Goal: Information Seeking & Learning: Find specific fact

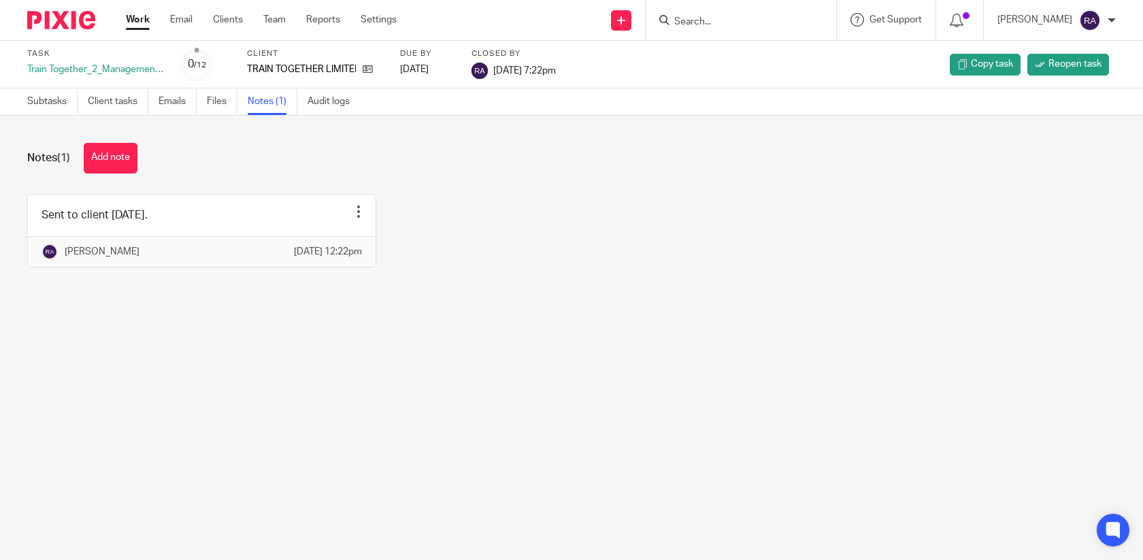
click at [700, 30] on div at bounding box center [741, 20] width 190 height 40
click at [711, 19] on input "Search" at bounding box center [734, 22] width 122 height 12
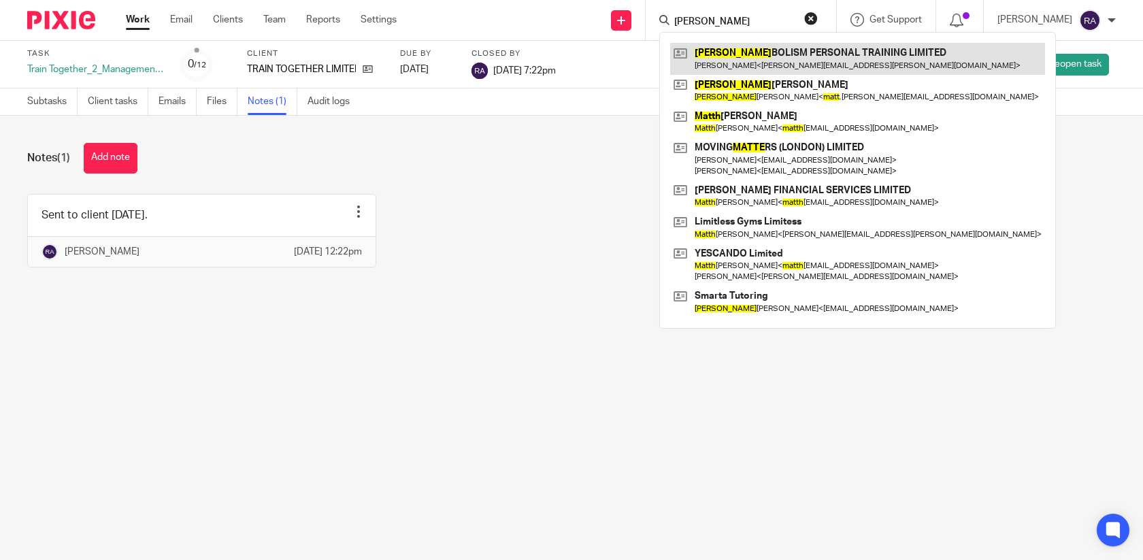
type input "matta"
click at [723, 59] on link at bounding box center [857, 58] width 375 height 31
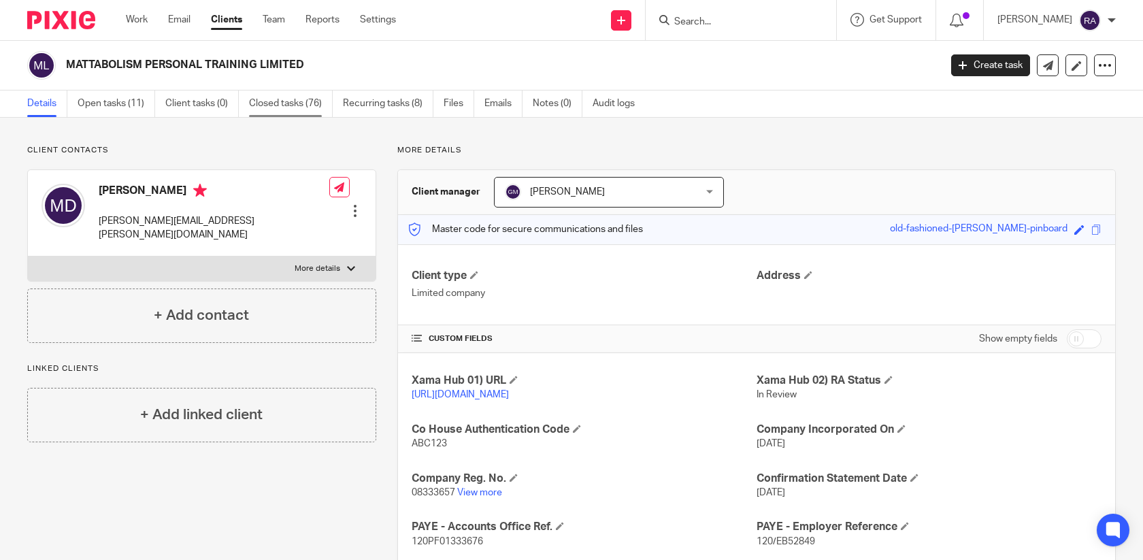
click at [257, 111] on link "Closed tasks (76)" at bounding box center [291, 103] width 84 height 27
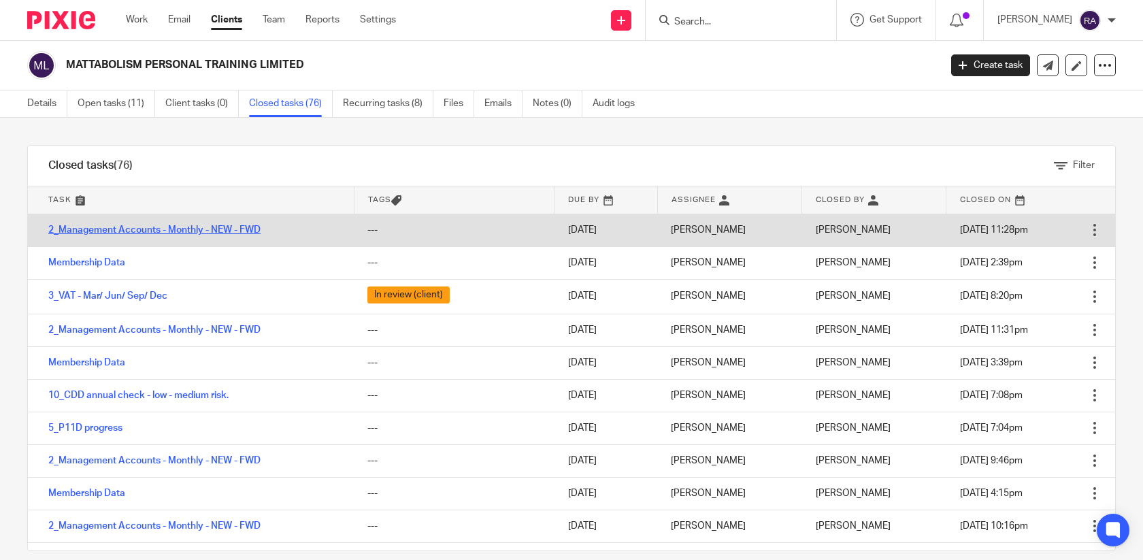
click at [142, 231] on link "2_Management Accounts - Monthly - NEW - FWD" at bounding box center [154, 230] width 212 height 10
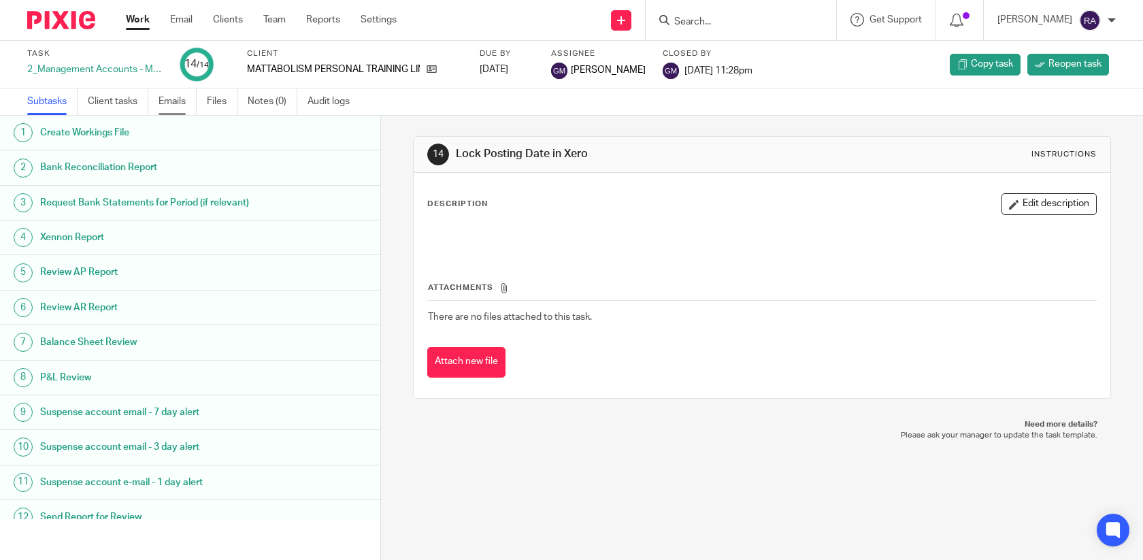
click at [181, 102] on link "Emails" at bounding box center [178, 101] width 38 height 27
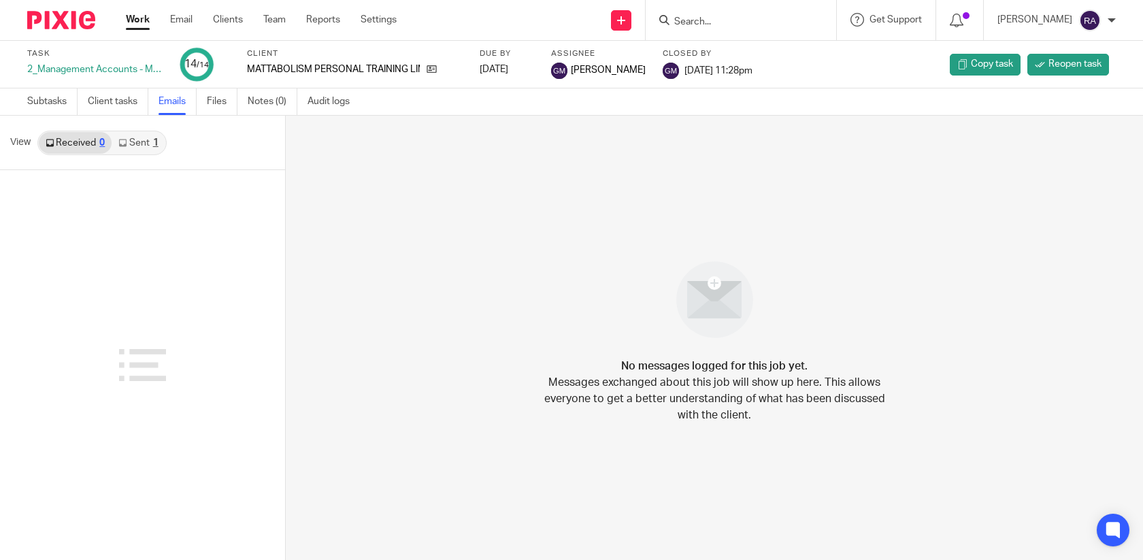
click at [140, 143] on link "Sent 1" at bounding box center [138, 143] width 53 height 22
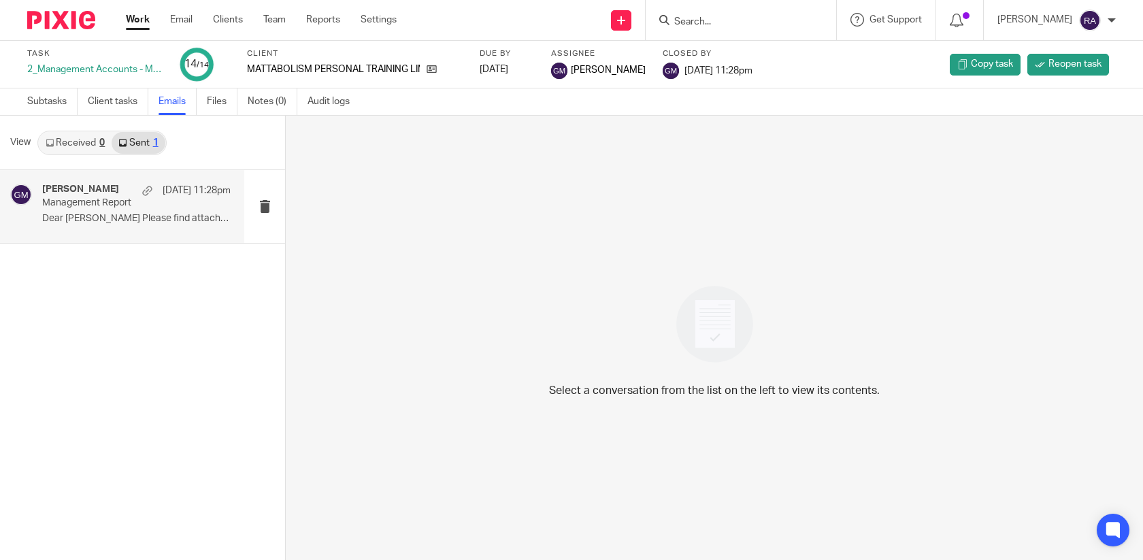
click at [129, 220] on p "Dear Matt Please find attached the..." at bounding box center [136, 219] width 188 height 12
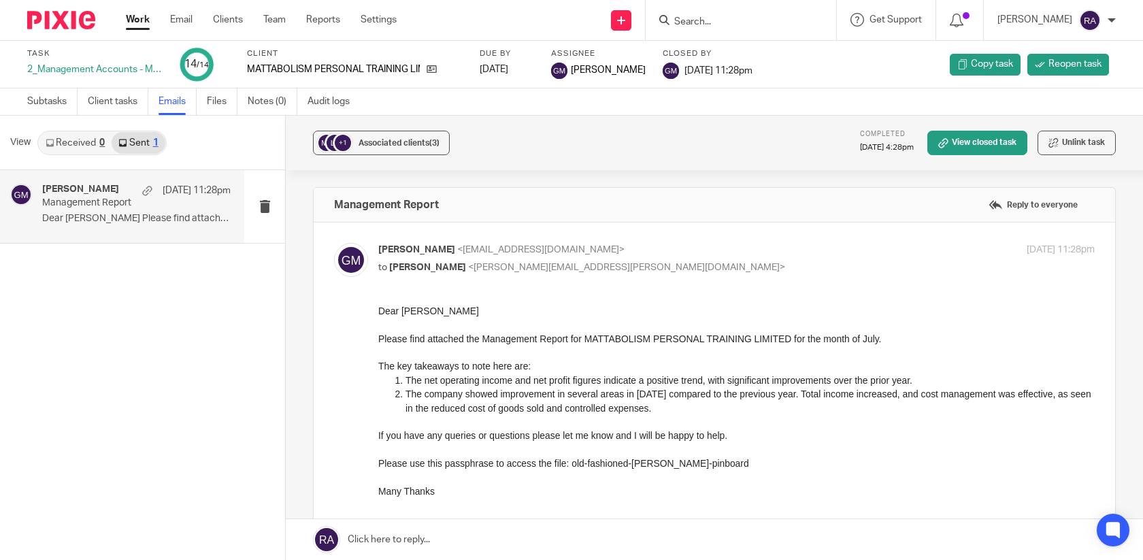
scroll to position [48, 0]
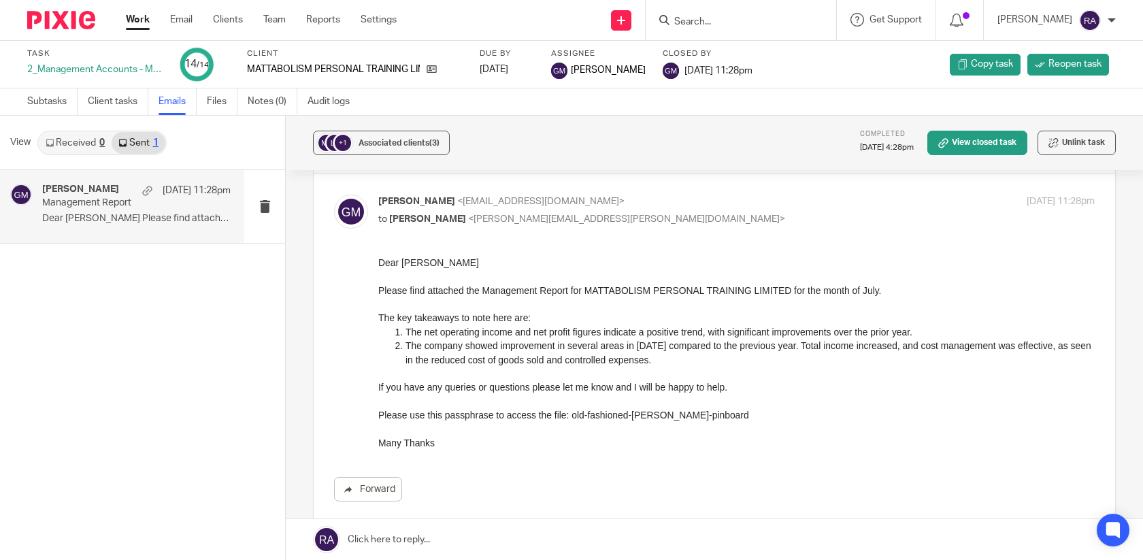
click at [740, 28] on div at bounding box center [741, 20] width 190 height 40
click at [746, 20] on input "Search" at bounding box center [734, 22] width 122 height 12
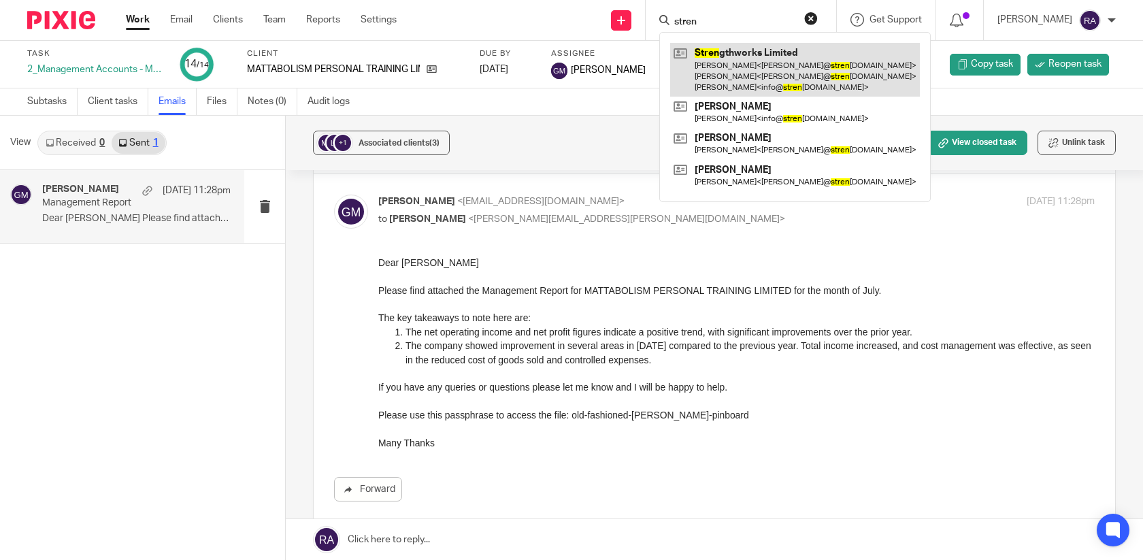
type input "stren"
click at [746, 59] on link at bounding box center [795, 70] width 250 height 54
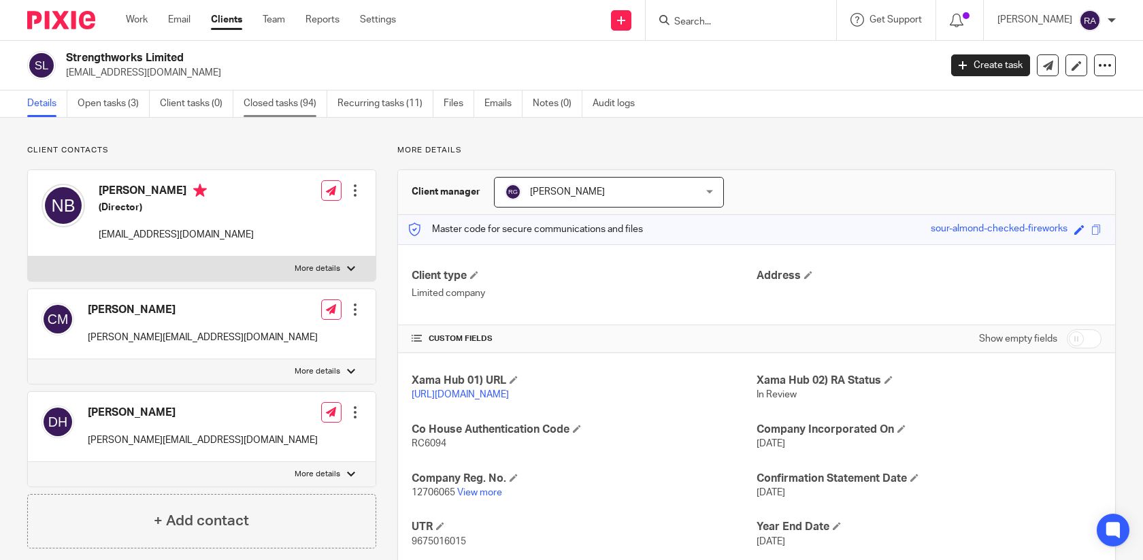
click at [254, 97] on link "Closed tasks (94)" at bounding box center [286, 103] width 84 height 27
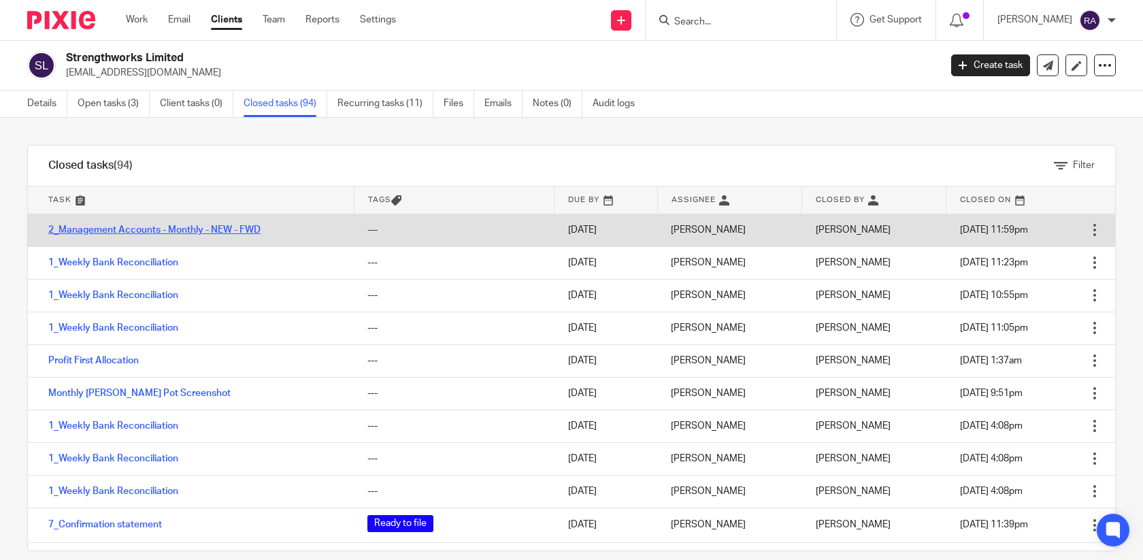
click at [192, 225] on link "2_Management Accounts - Monthly - NEW - FWD" at bounding box center [154, 230] width 212 height 10
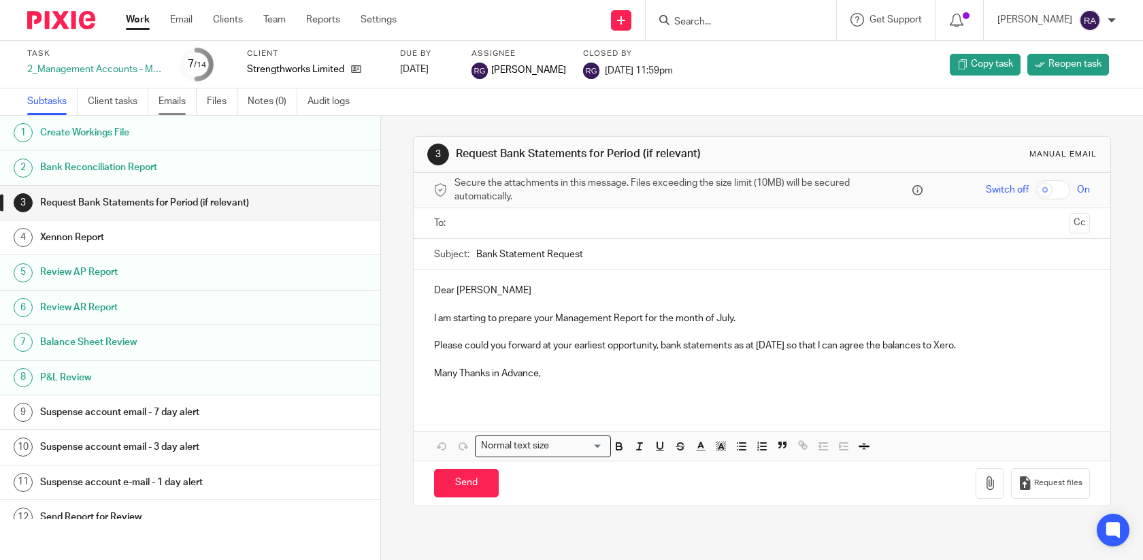
click at [172, 101] on link "Emails" at bounding box center [178, 101] width 38 height 27
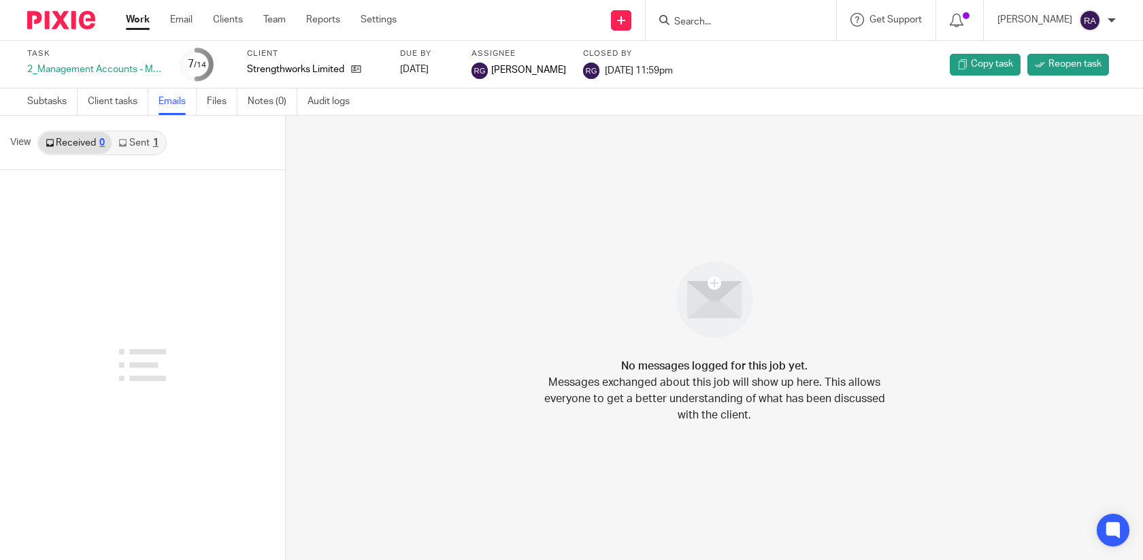
click at [142, 145] on link "Sent 1" at bounding box center [138, 143] width 53 height 22
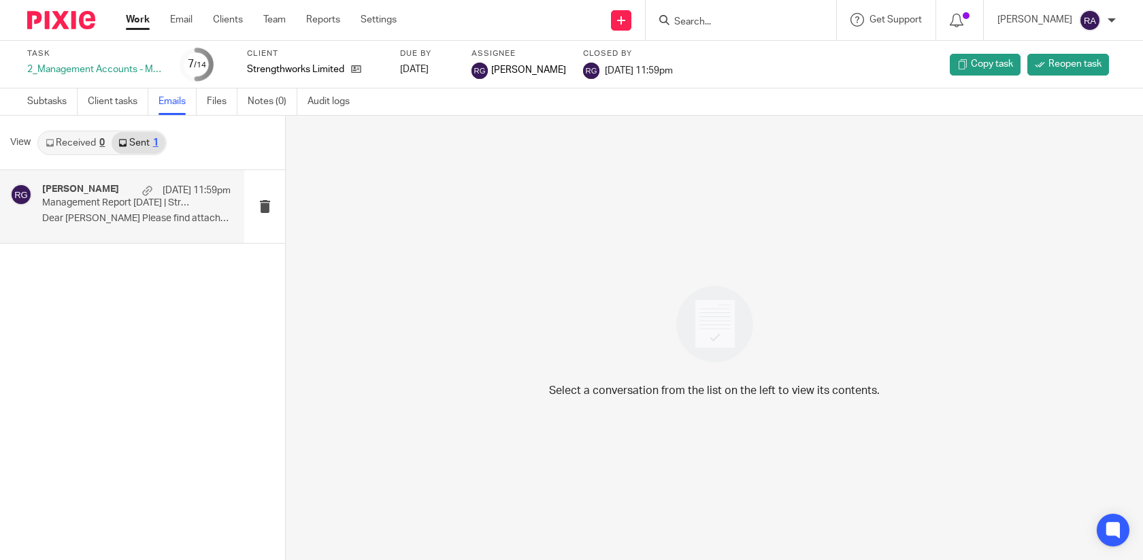
click at [126, 210] on div "[PERSON_NAME] [DATE] 11:59pm Management Report [DATE] | Strengthworks Dear [PER…" at bounding box center [136, 207] width 188 height 46
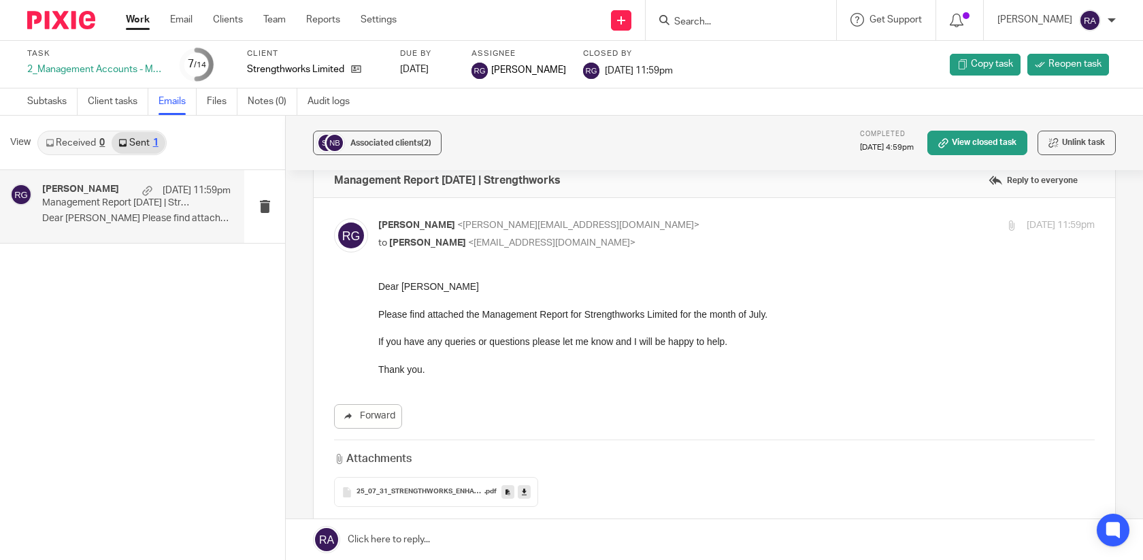
scroll to position [22, 0]
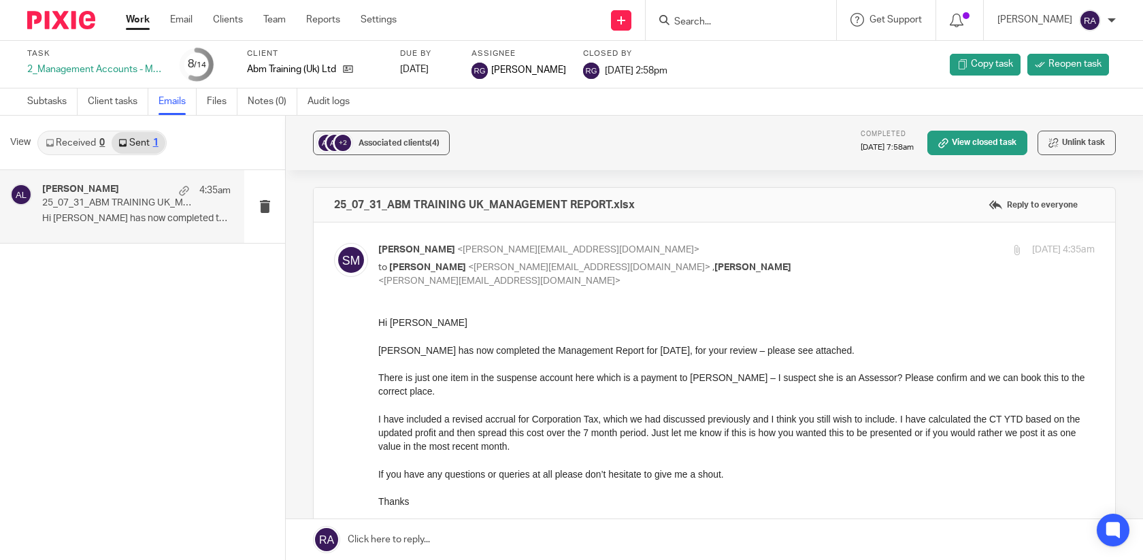
click at [750, 9] on div at bounding box center [741, 20] width 190 height 40
click at [729, 22] on input "Search" at bounding box center [734, 22] width 122 height 12
type input "regine"
click at [766, 54] on link at bounding box center [754, 53] width 169 height 20
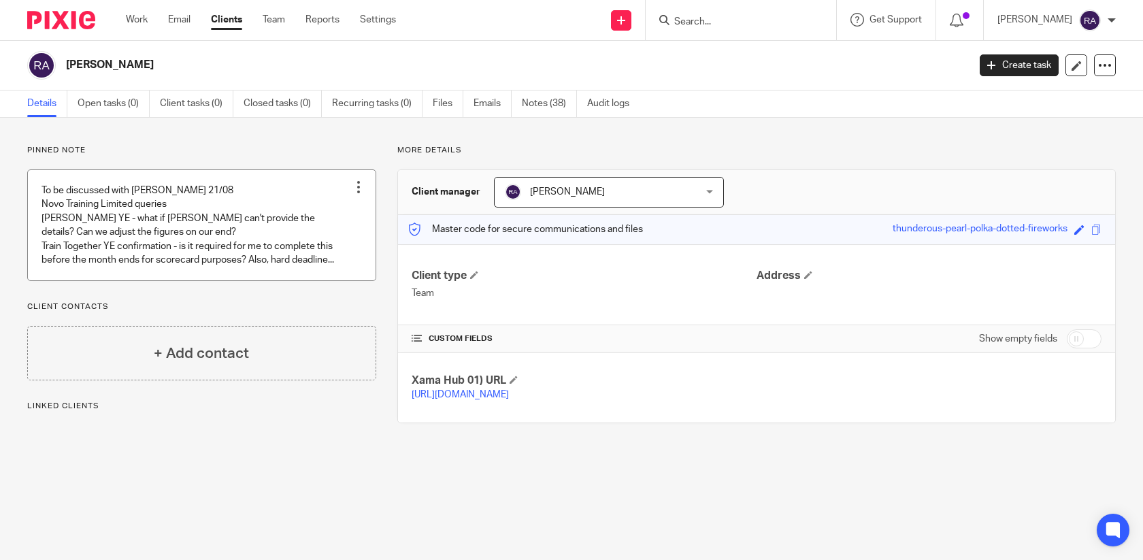
click at [258, 224] on link at bounding box center [202, 225] width 348 height 110
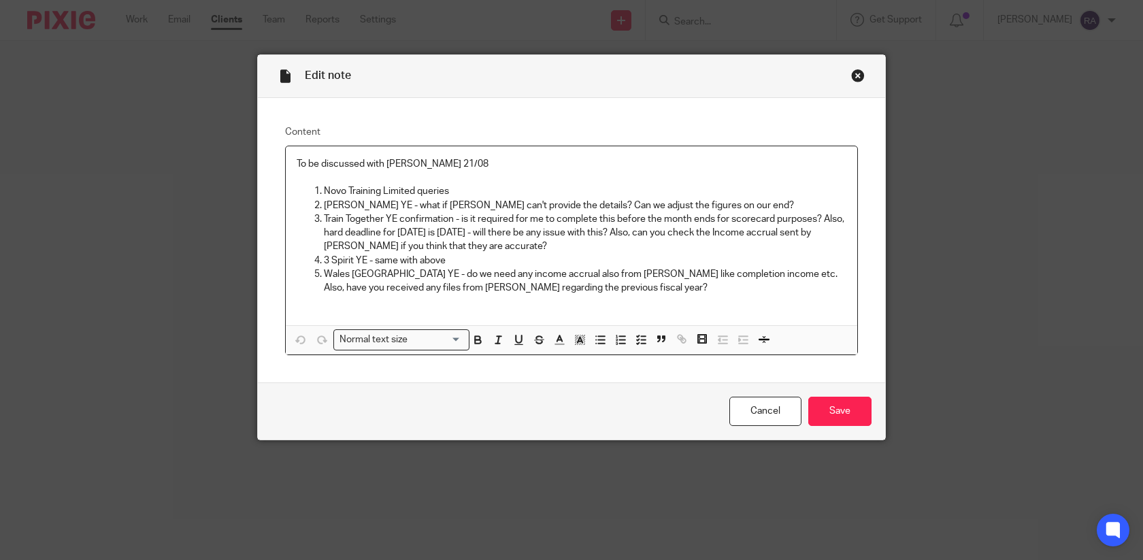
click at [412, 212] on p "[PERSON_NAME] YE - what if [PERSON_NAME] can't provide the details? Can we adju…" at bounding box center [585, 206] width 522 height 14
click at [532, 212] on p "[PERSON_NAME] YE - what if [PERSON_NAME] can't provide the details? Can we adju…" at bounding box center [585, 206] width 522 height 14
click at [713, 206] on p "[PERSON_NAME] YE - what if [PERSON_NAME] can't provide the details? Can we adju…" at bounding box center [585, 206] width 522 height 14
click at [585, 235] on p "Train Together YE confirmation - is it required for me to complete this before …" at bounding box center [585, 232] width 522 height 41
click at [423, 248] on p "Train Together YE confirmation - is it required for me to complete this before …" at bounding box center [585, 232] width 522 height 41
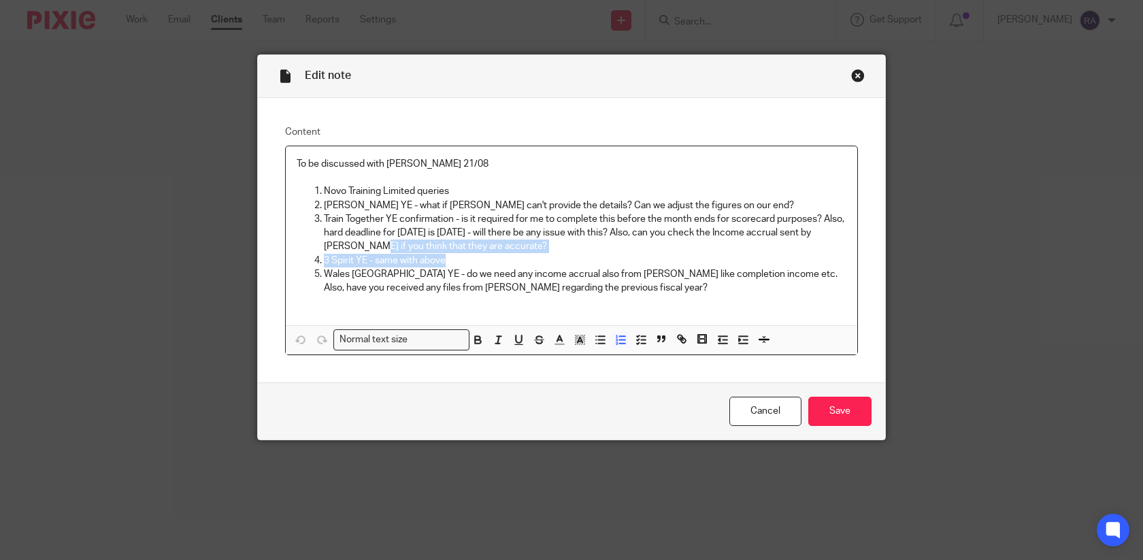
drag, startPoint x: 456, startPoint y: 265, endPoint x: 363, endPoint y: 252, distance: 93.4
click at [363, 252] on ol "Novo Training Limited queries [PERSON_NAME] YE - what if [PERSON_NAME] can't pr…" at bounding box center [572, 239] width 550 height 110
click at [412, 247] on p "Train Together YE confirmation - is it required for me to complete this before …" at bounding box center [585, 232] width 522 height 41
click at [391, 271] on p "Wales [GEOGRAPHIC_DATA] YE - do we need any income accrual also from [PERSON_NA…" at bounding box center [585, 281] width 522 height 28
click at [459, 262] on p "3 Spirit YE - same with above" at bounding box center [585, 261] width 522 height 14
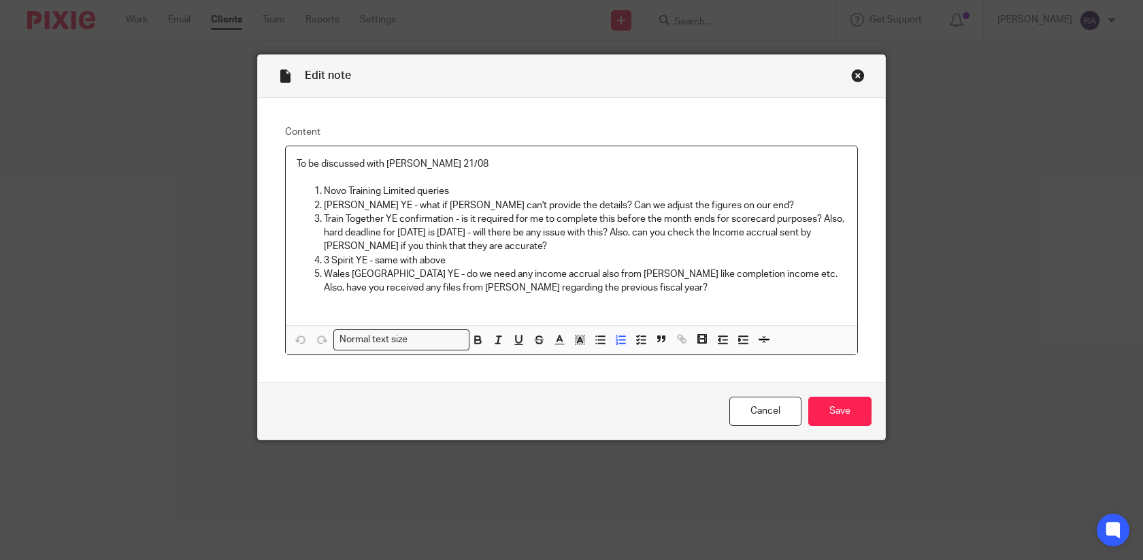
click at [402, 296] on p at bounding box center [572, 302] width 550 height 14
drag, startPoint x: 321, startPoint y: 273, endPoint x: 346, endPoint y: 280, distance: 25.4
click at [346, 280] on li "Wales [GEOGRAPHIC_DATA] YE - do we need any income accrual also from [PERSON_NA…" at bounding box center [585, 281] width 522 height 28
drag, startPoint x: 397, startPoint y: 276, endPoint x: 327, endPoint y: 278, distance: 70.1
click at [325, 277] on p "Wales [GEOGRAPHIC_DATA] YE - do we need any income accrual also from [PERSON_NA…" at bounding box center [585, 281] width 522 height 28
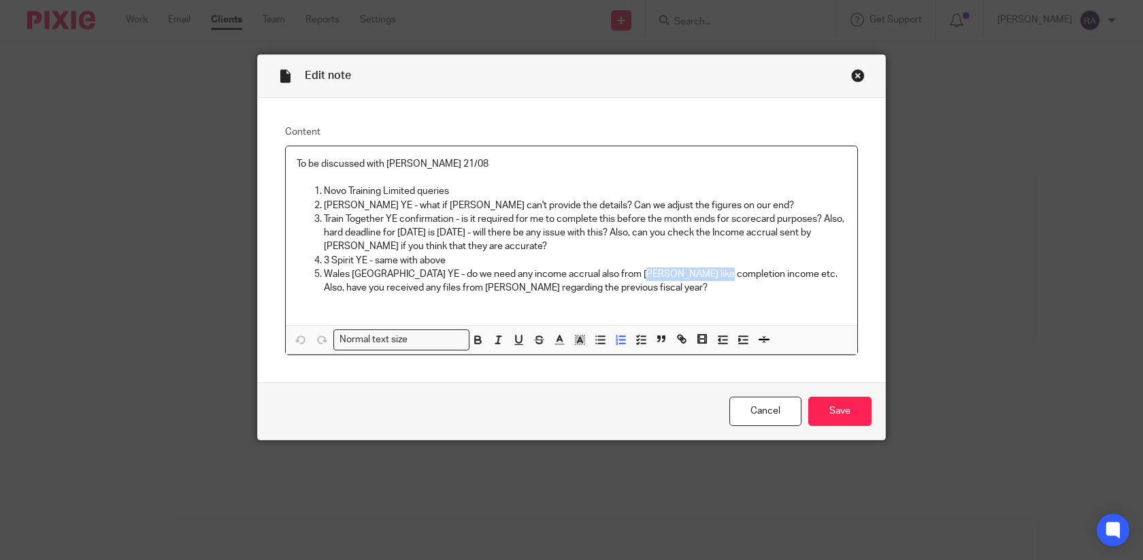
drag, startPoint x: 629, startPoint y: 276, endPoint x: 710, endPoint y: 274, distance: 81.0
click at [710, 274] on p "Wales [GEOGRAPHIC_DATA] YE - do we need any income accrual also from [PERSON_NA…" at bounding box center [585, 281] width 522 height 28
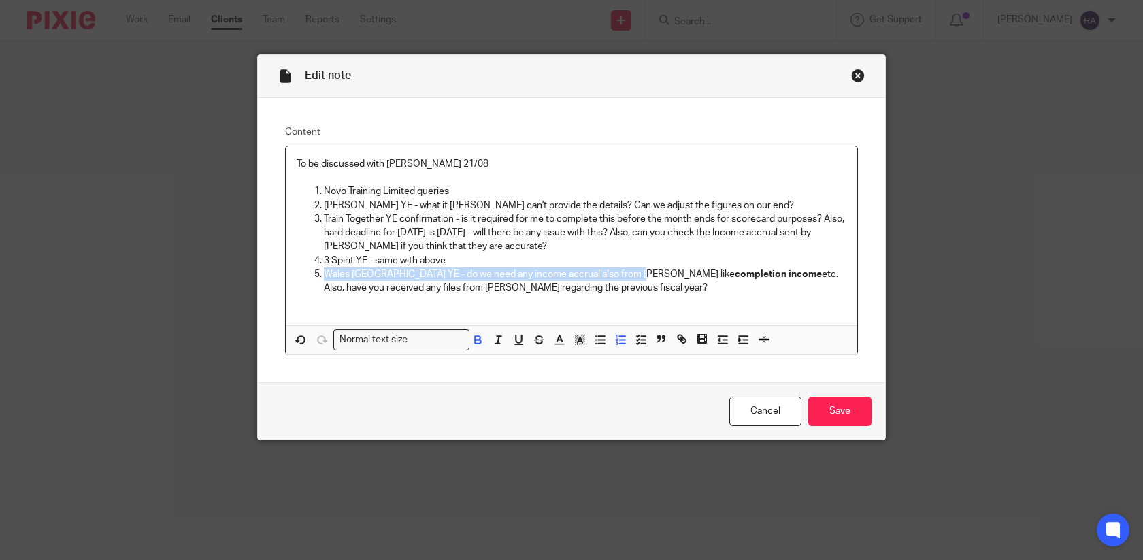
click at [735, 277] on strong "completion income" at bounding box center [778, 274] width 87 height 10
click at [654, 290] on p "Wales [GEOGRAPHIC_DATA] YE - do we need any income accrual also from [PERSON_NA…" at bounding box center [585, 281] width 522 height 28
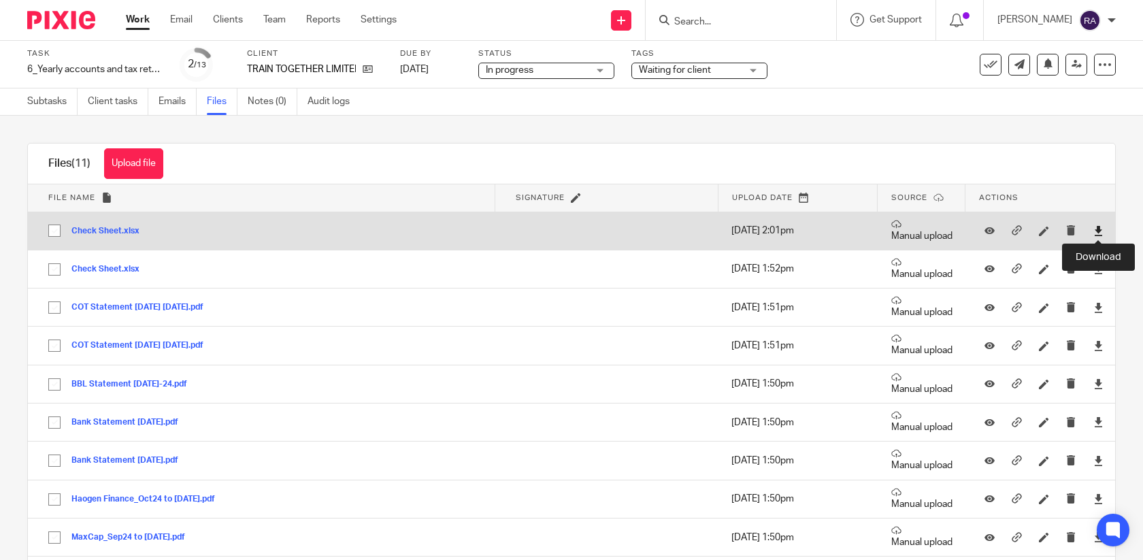
click at [1097, 231] on icon at bounding box center [1098, 231] width 10 height 10
